Goal: Communication & Community: Ask a question

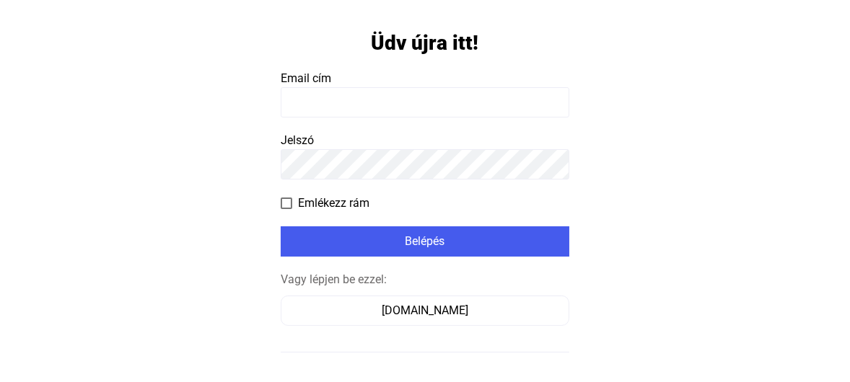
scroll to position [72, 0]
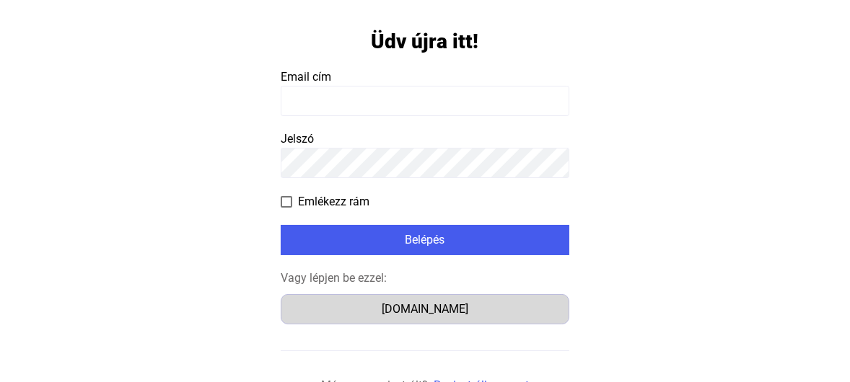
click at [449, 310] on div "Számlázz.hu" at bounding box center [425, 309] width 279 height 17
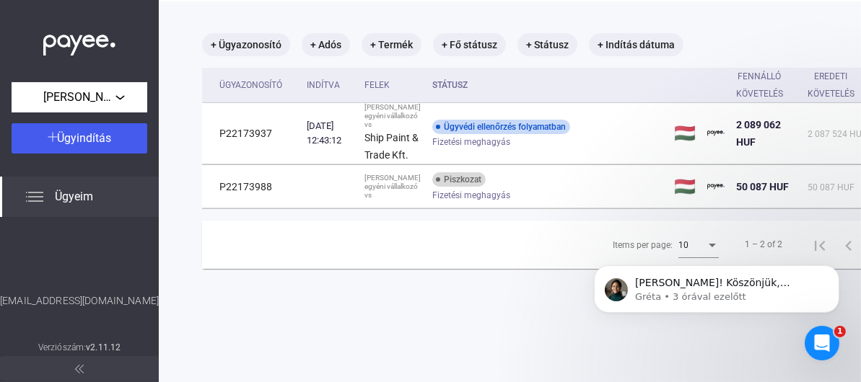
scroll to position [69, 0]
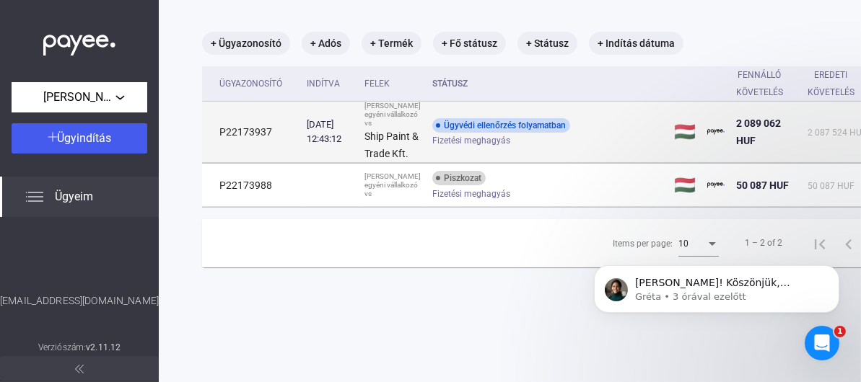
click at [459, 149] on span "Fizetési meghagyás" at bounding box center [471, 140] width 78 height 17
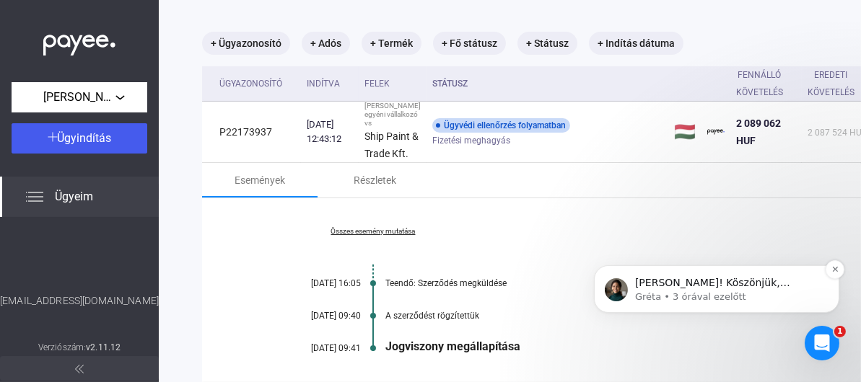
click at [742, 300] on p "Gréta • 3 órával ezelőtt" at bounding box center [727, 296] width 186 height 13
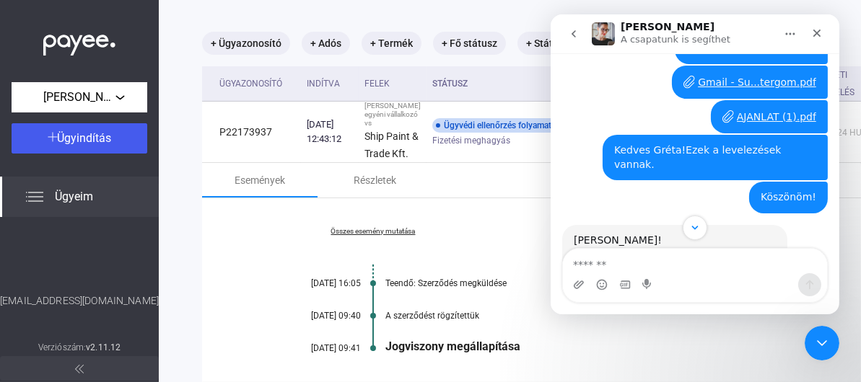
scroll to position [2626, 0]
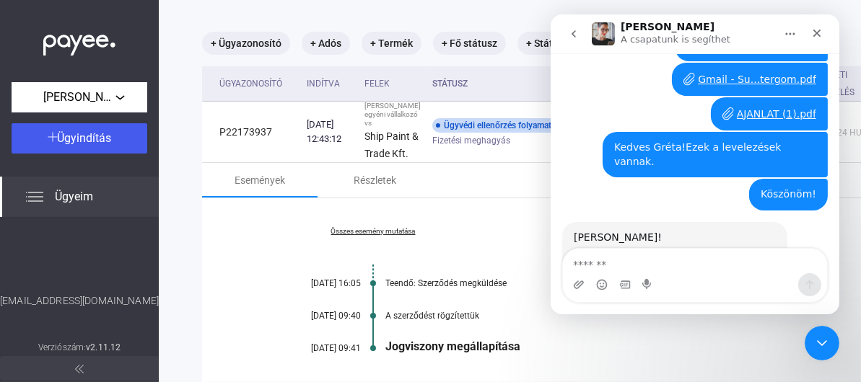
click at [635, 262] on textarea "Üzenet…" at bounding box center [694, 261] width 264 height 25
type textarea "**********"
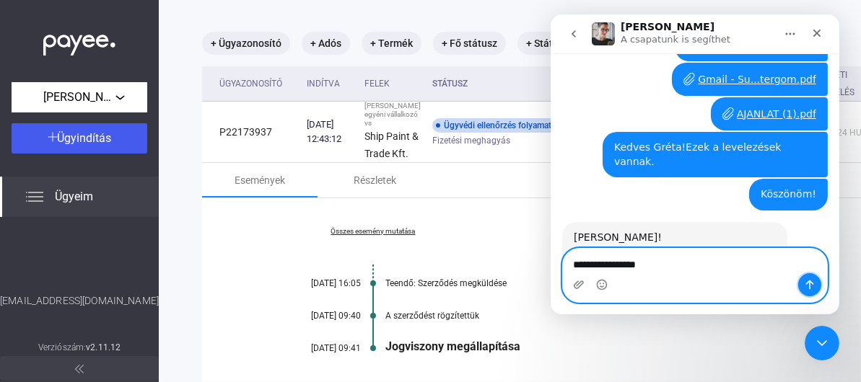
click at [810, 284] on icon "Üzenet küldése…" at bounding box center [809, 285] width 12 height 12
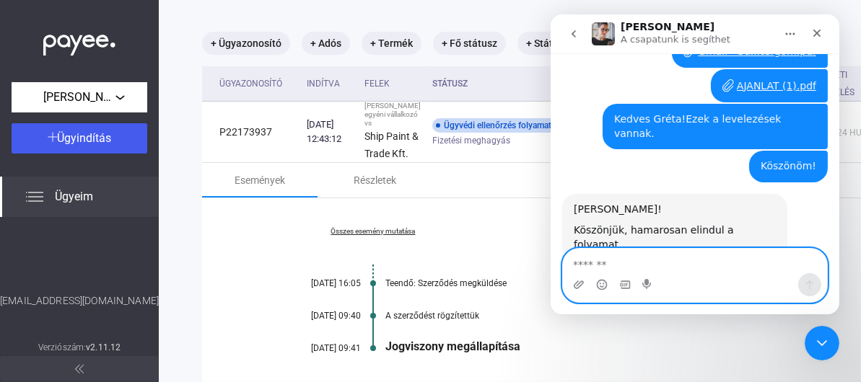
scroll to position [2670, 0]
